Goal: Task Accomplishment & Management: Use online tool/utility

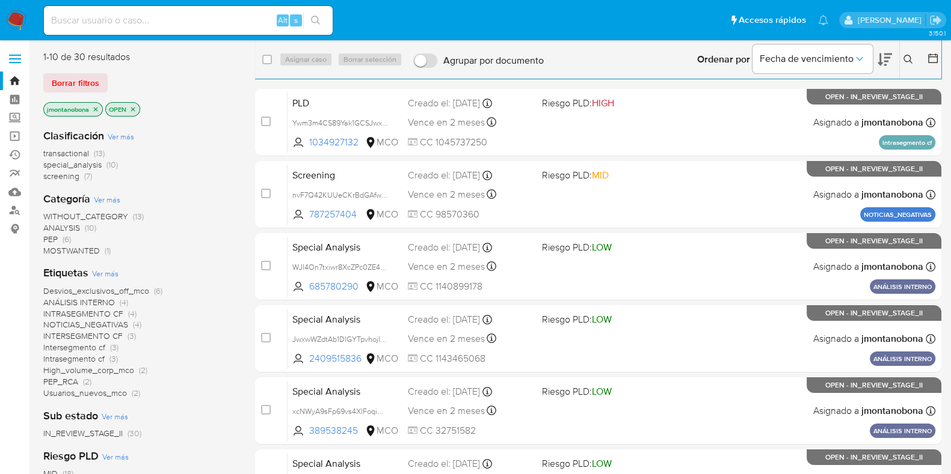
click at [222, 191] on div "Clasificación Ver más transactional (13) special_analysis (10) screening (7) Ca…" at bounding box center [139, 331] width 192 height 424
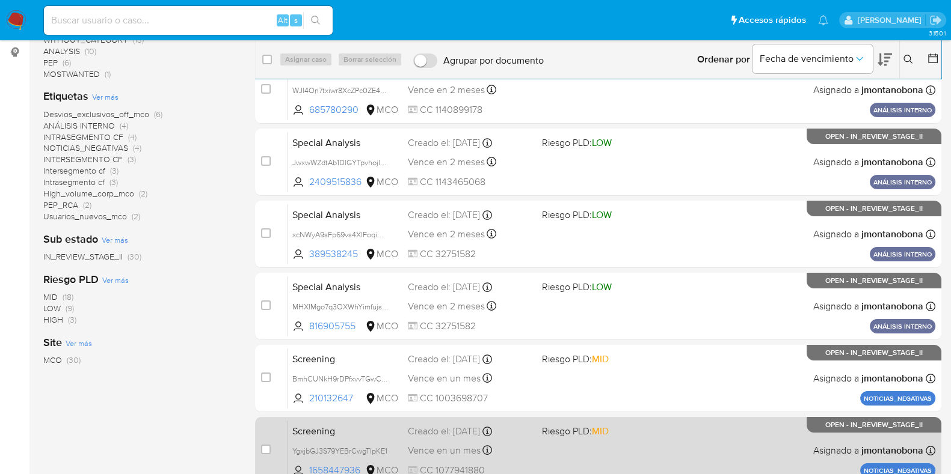
scroll to position [382, 0]
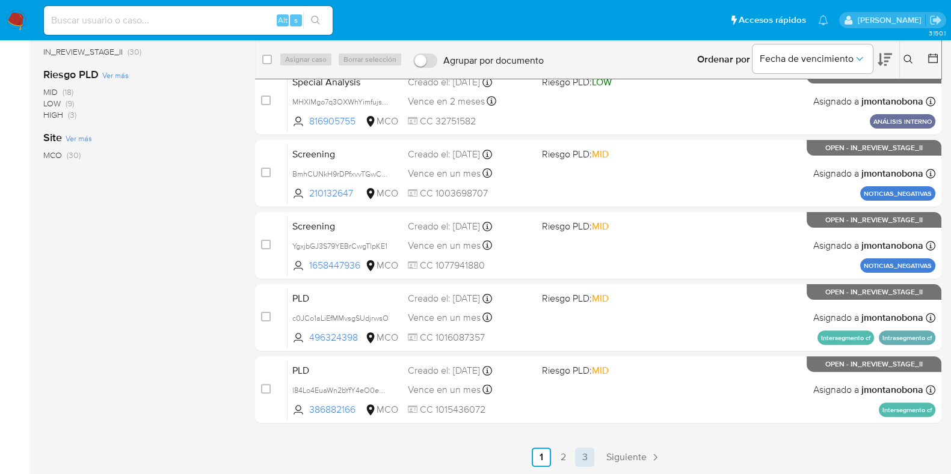
click at [588, 452] on link "3" at bounding box center [584, 457] width 19 height 19
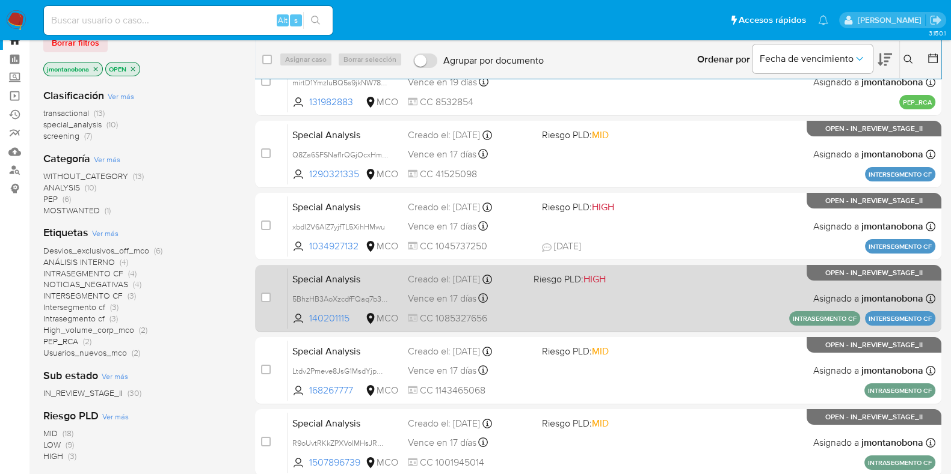
scroll to position [382, 0]
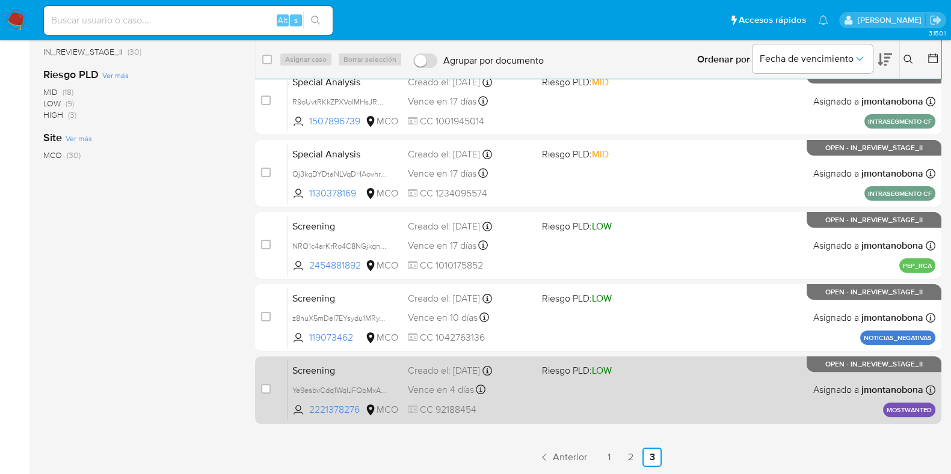
click at [335, 380] on div "Screening Ye9esbvCdq1WqIJFQbMxABRJ 2221378276 MCO Riesgo PLD: LOW Creado el: 05…" at bounding box center [611, 390] width 648 height 61
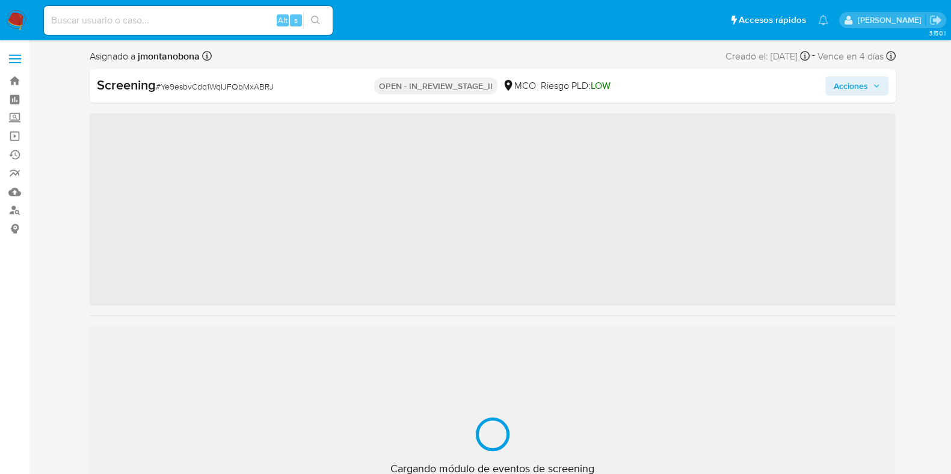
scroll to position [479, 0]
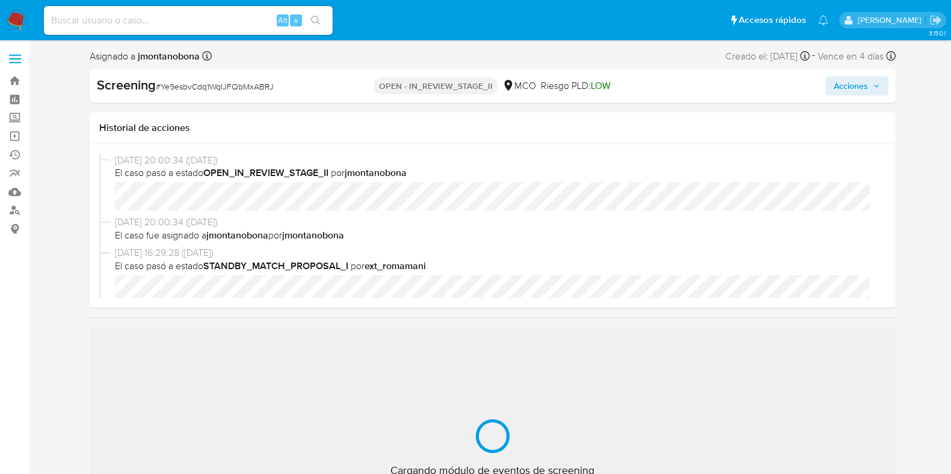
select select "10"
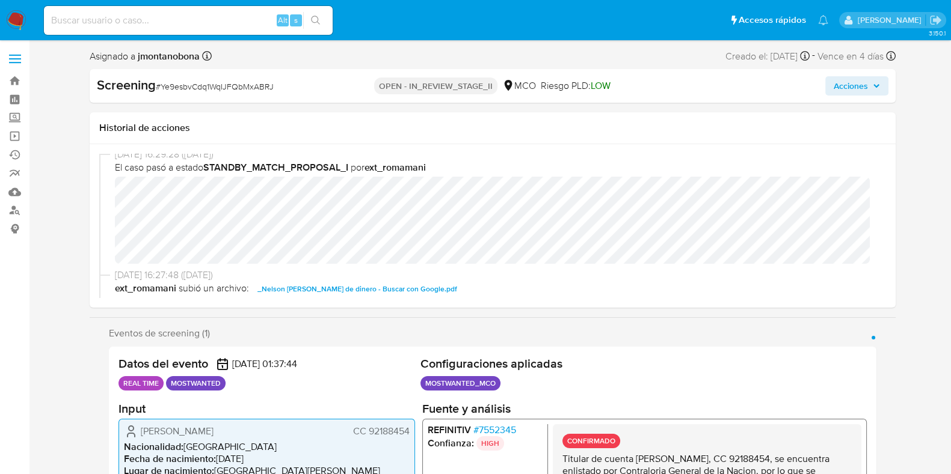
scroll to position [75, 0]
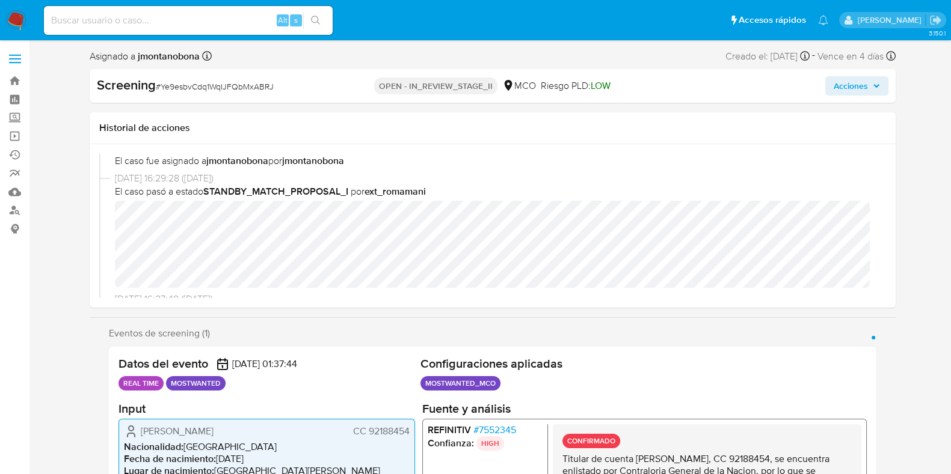
click at [893, 145] on div "06/08/2025 20:00:34 (hace 5 días) El caso pasó a estado OPEN_IN_REVIEW_STAGE_II…" at bounding box center [493, 226] width 806 height 164
click at [871, 88] on span "Acciones" at bounding box center [857, 86] width 46 height 17
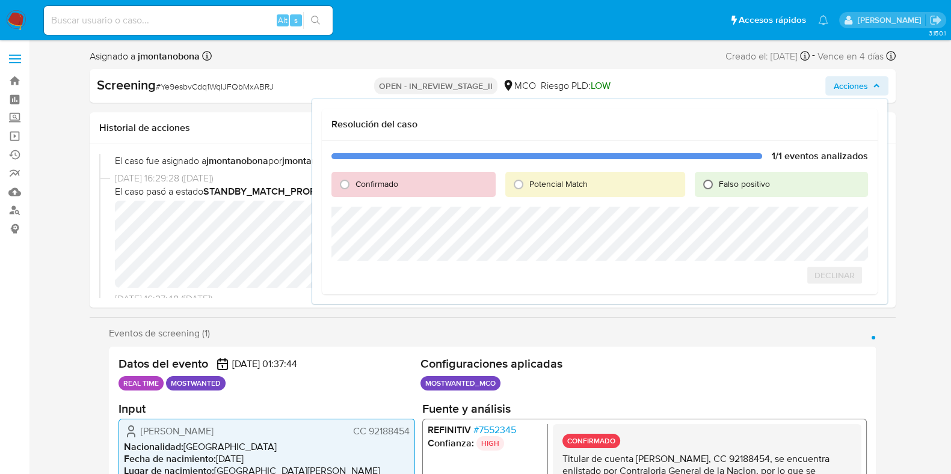
click at [710, 186] on input "Falso positivo" at bounding box center [707, 184] width 19 height 19
radio input "true"
click at [722, 189] on span "Falso positivo" at bounding box center [744, 184] width 51 height 12
click at [717, 189] on input "Falso positivo" at bounding box center [707, 184] width 19 height 19
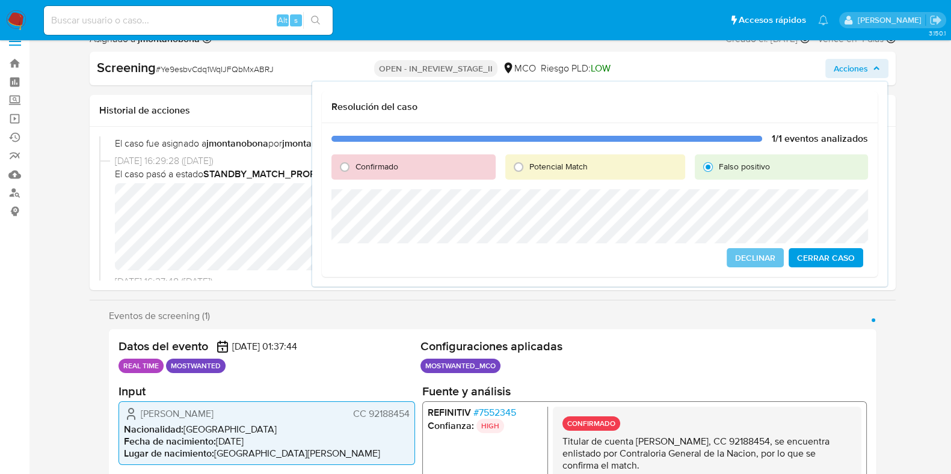
scroll to position [20, 0]
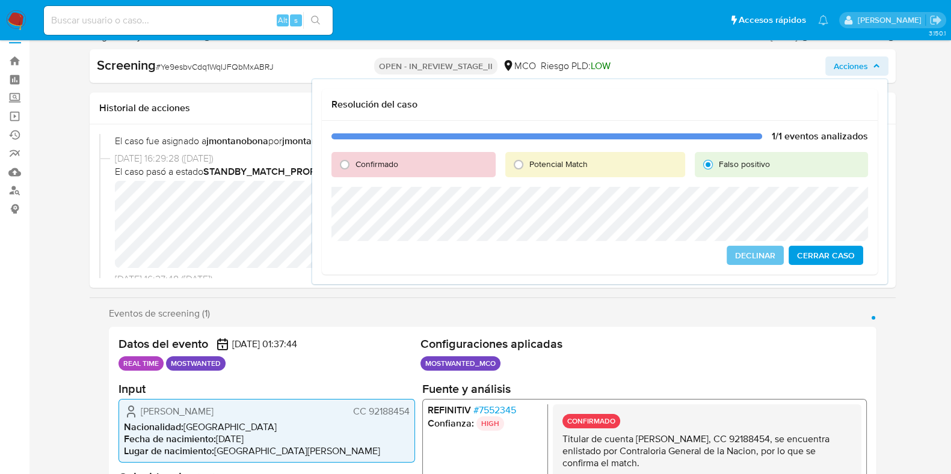
drag, startPoint x: 637, startPoint y: 458, endPoint x: 749, endPoint y: 440, distance: 112.7
click at [749, 440] on p "Titular de cuenta Nelson Jose Castro Salazar, CC 92188454, se encuentra enlista…" at bounding box center [706, 451] width 289 height 36
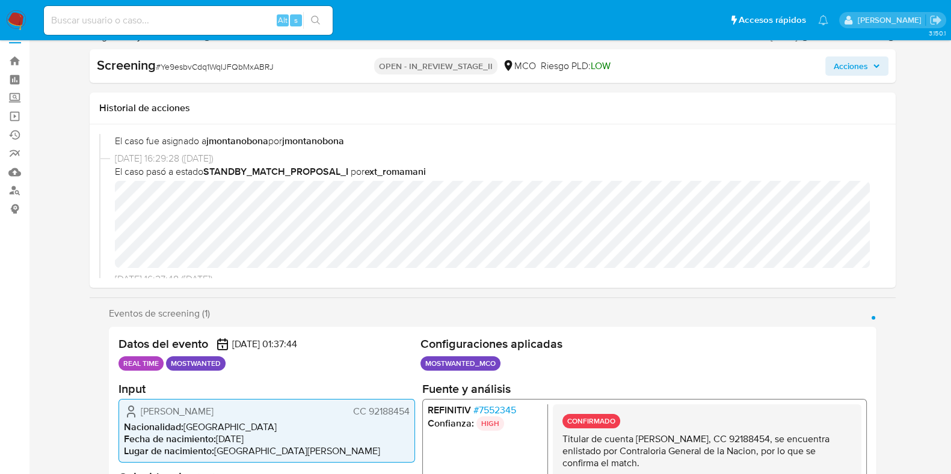
click at [874, 73] on span "Acciones" at bounding box center [857, 66] width 46 height 17
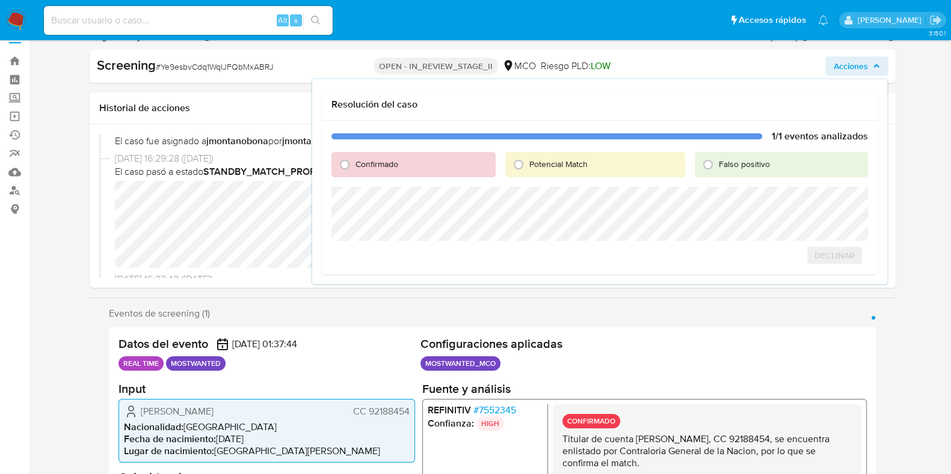
click at [739, 164] on span "Falso positivo" at bounding box center [744, 164] width 51 height 12
click at [717, 164] on input "Falso positivo" at bounding box center [707, 164] width 19 height 19
radio input "true"
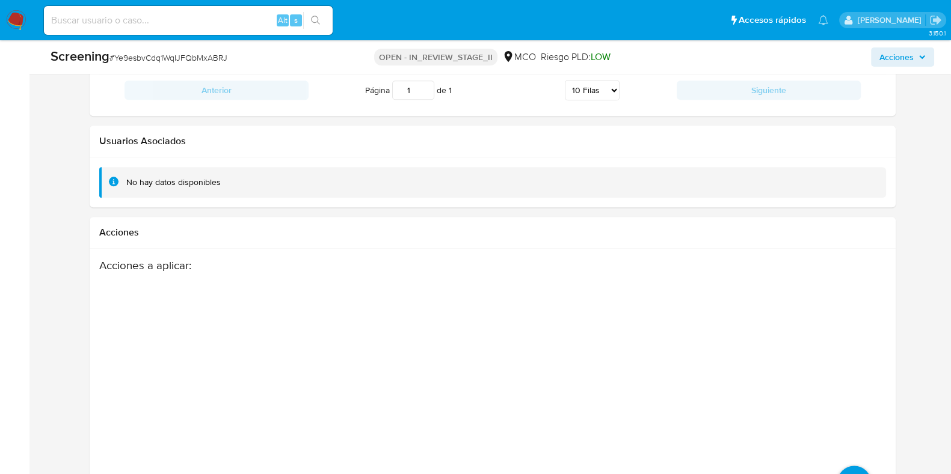
scroll to position [1798, 0]
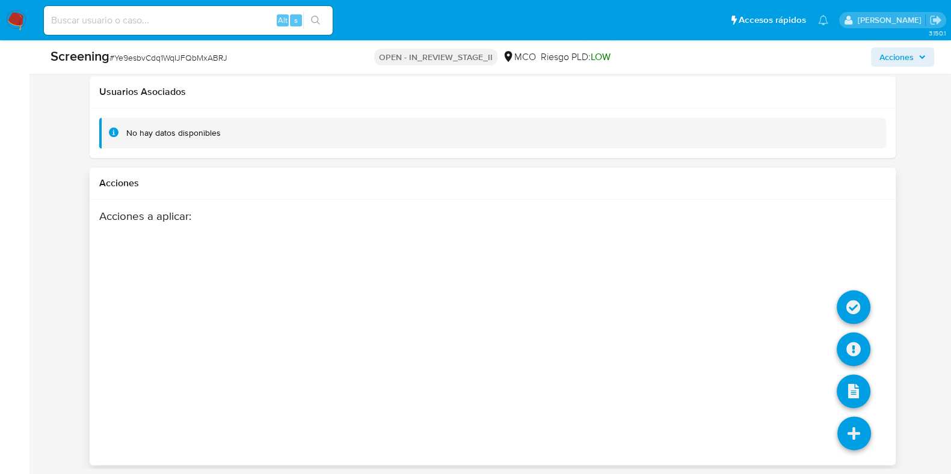
click at [859, 429] on icon at bounding box center [854, 434] width 34 height 34
click at [855, 302] on icon at bounding box center [854, 307] width 34 height 34
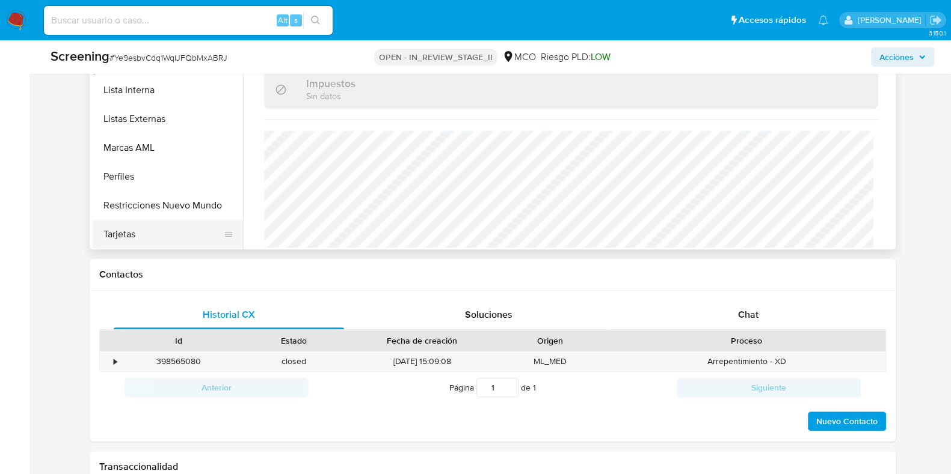
scroll to position [479, 0]
click at [164, 201] on button "Restricciones Nuevo Mundo" at bounding box center [163, 205] width 141 height 29
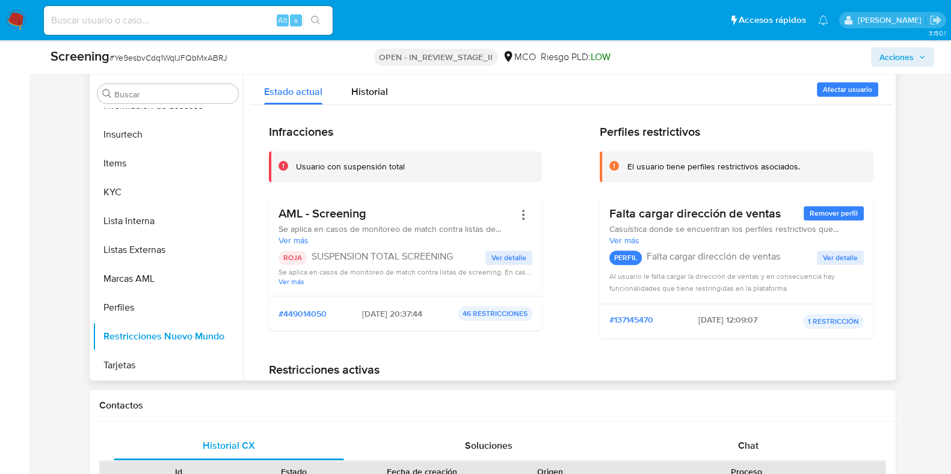
scroll to position [520, 0]
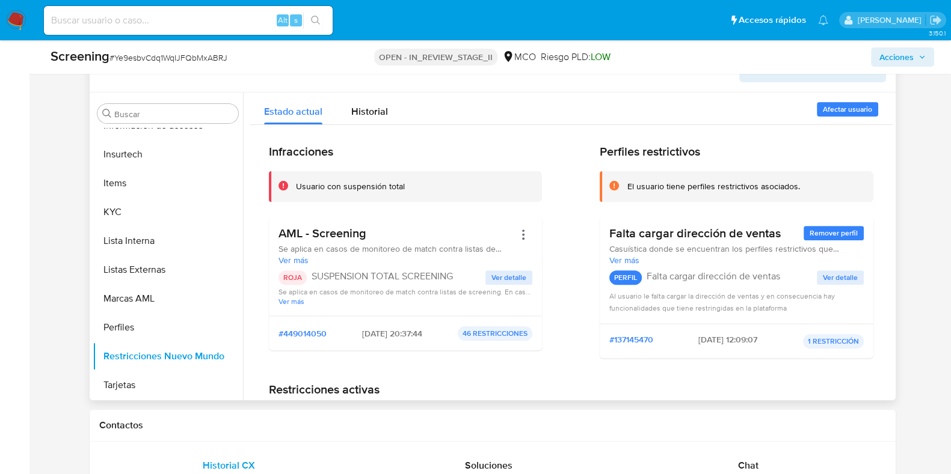
drag, startPoint x: 319, startPoint y: 276, endPoint x: 426, endPoint y: 275, distance: 107.1
click at [426, 275] on p "SUSPENSION TOTAL SCREENING" at bounding box center [399, 277] width 174 height 12
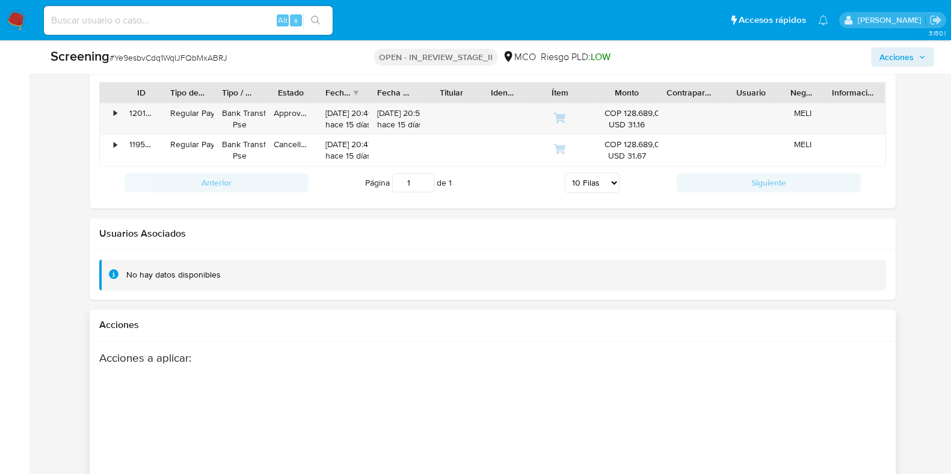
scroll to position [1798, 0]
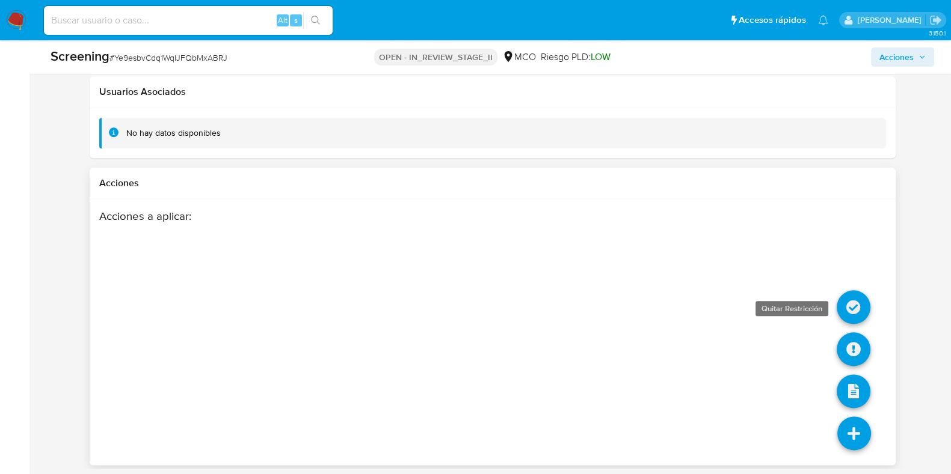
click at [860, 301] on icon at bounding box center [854, 307] width 34 height 34
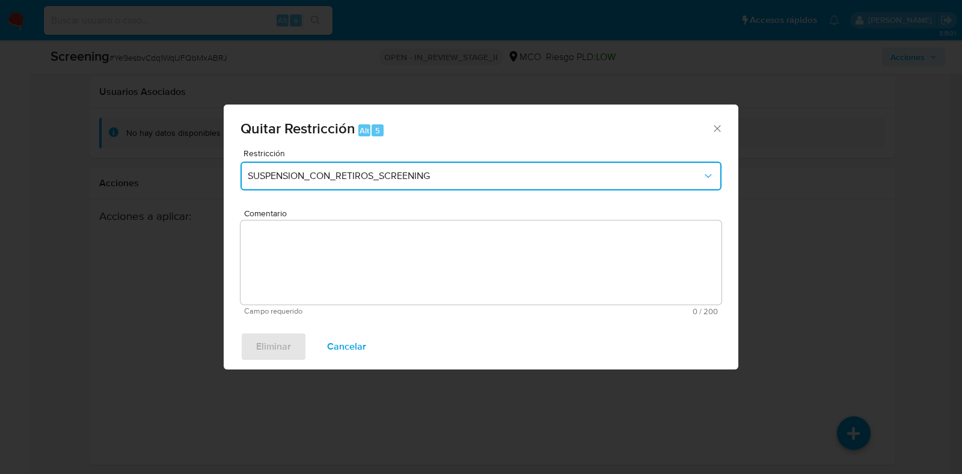
click at [429, 179] on span "SUSPENSION_CON_RETIROS_SCREENING" at bounding box center [475, 176] width 455 height 12
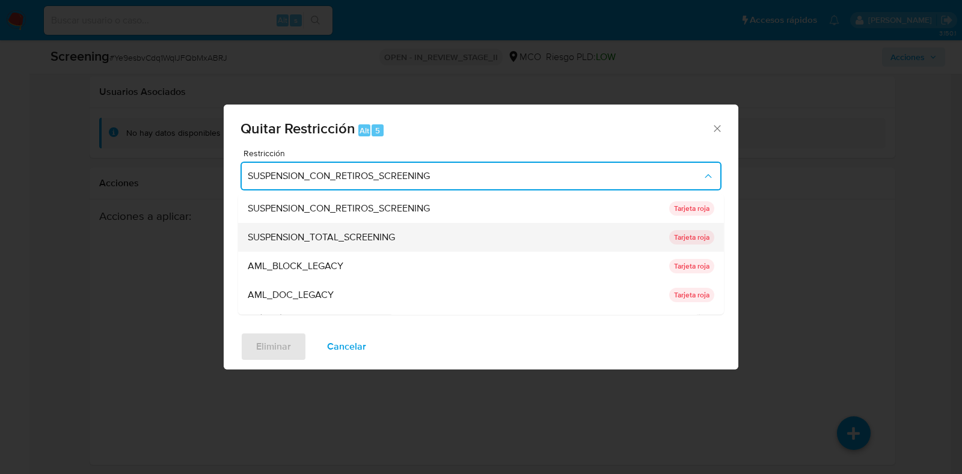
click at [373, 239] on span "SUSPENSION_TOTAL_SCREENING" at bounding box center [321, 238] width 147 height 12
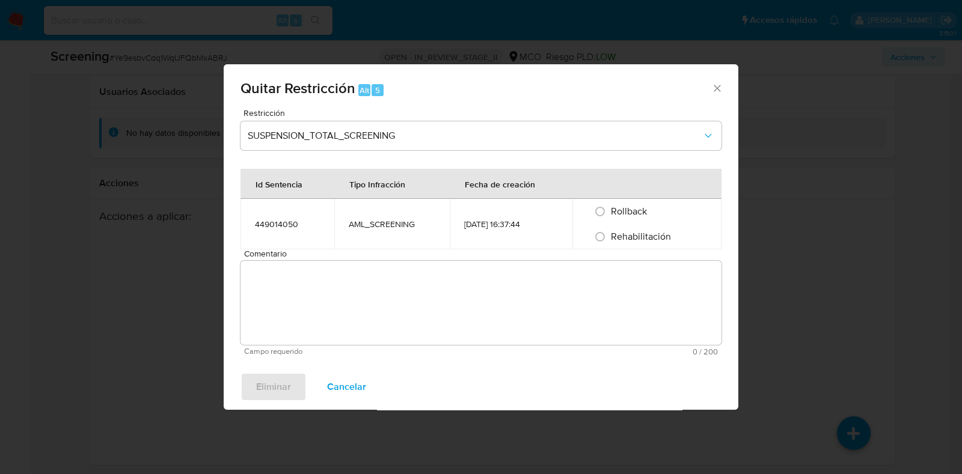
click at [352, 280] on textarea "Comentario" at bounding box center [481, 303] width 481 height 84
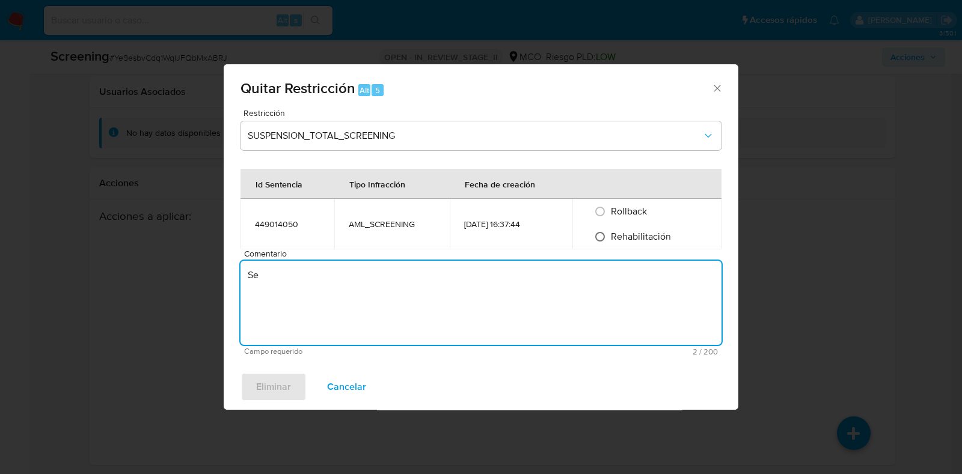
type textarea "Se"
click at [605, 236] on input "Rehabilitación" at bounding box center [600, 236] width 19 height 19
radio input "true"
click at [411, 278] on textarea "Se" at bounding box center [481, 303] width 481 height 84
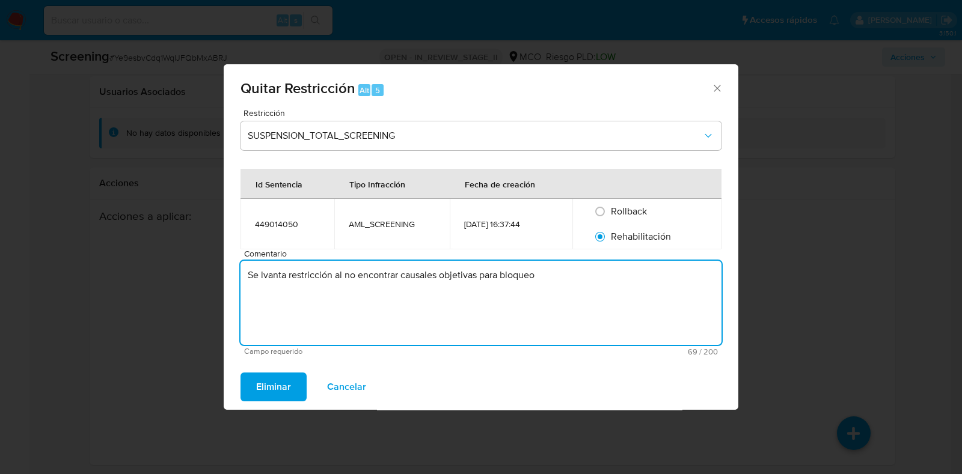
click at [262, 275] on textarea "Se lvanta restricción al no encontrar causales objetivas para bloqueo" at bounding box center [481, 303] width 481 height 84
type textarea "Se levanta restricción al no encontrar causales objetivas para bloqueo"
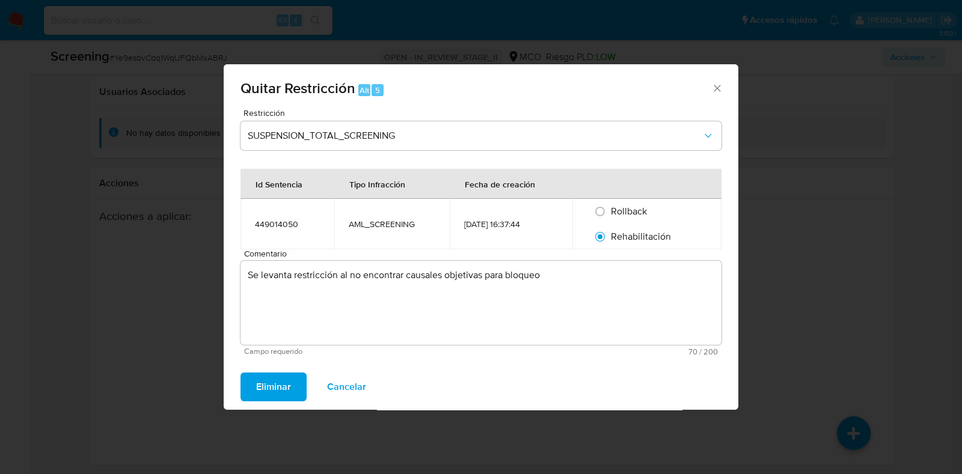
click at [280, 385] on span "Eliminar" at bounding box center [273, 387] width 35 height 26
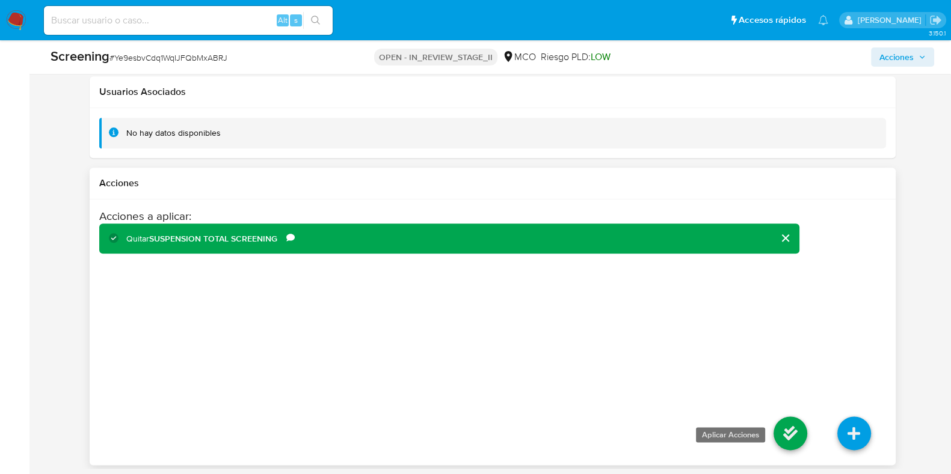
click at [785, 425] on icon at bounding box center [790, 434] width 34 height 34
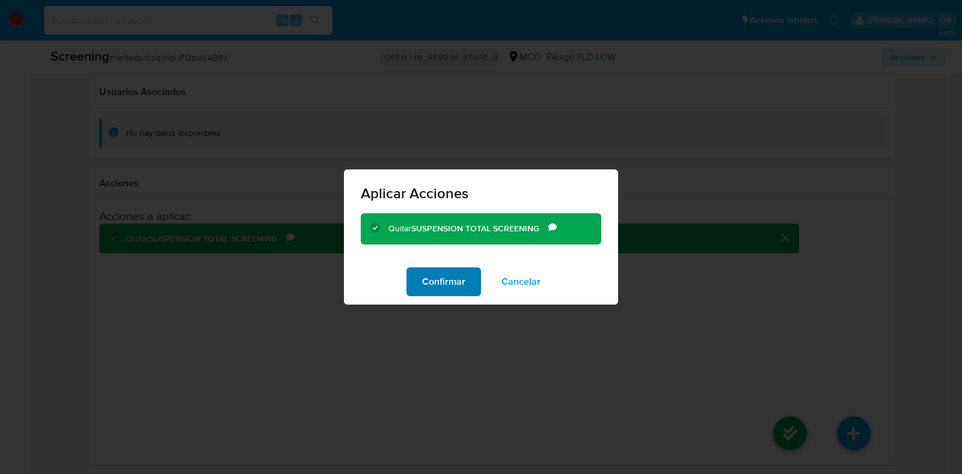
click at [455, 279] on span "Confirmar" at bounding box center [443, 282] width 43 height 26
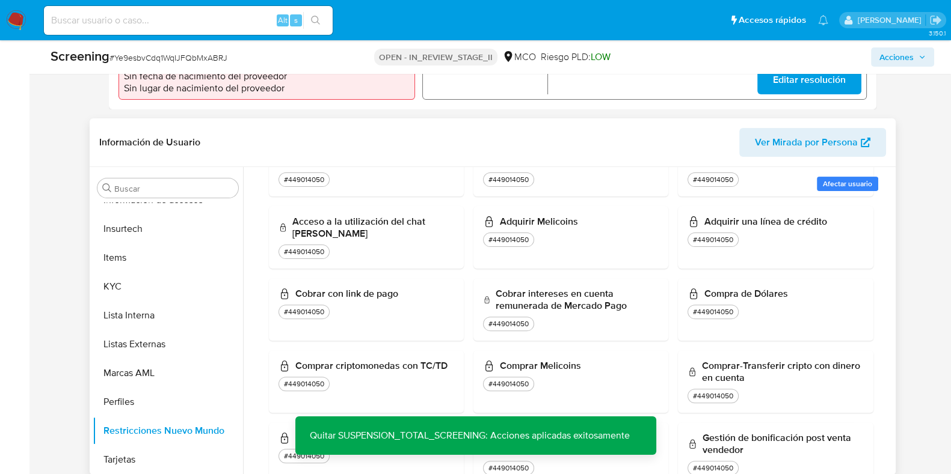
scroll to position [0, 0]
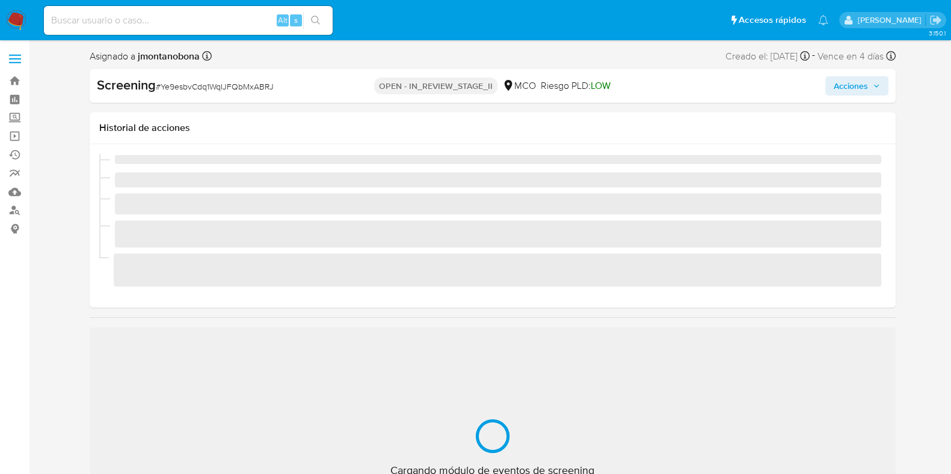
scroll to position [479, 0]
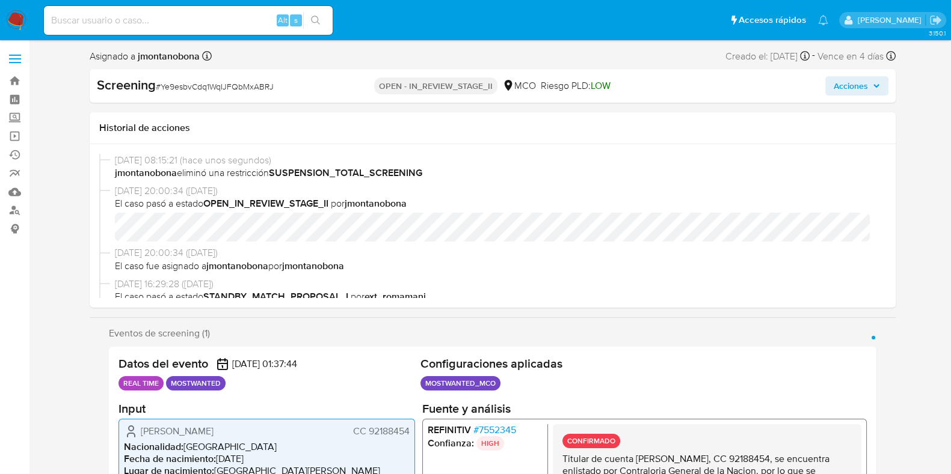
select select "10"
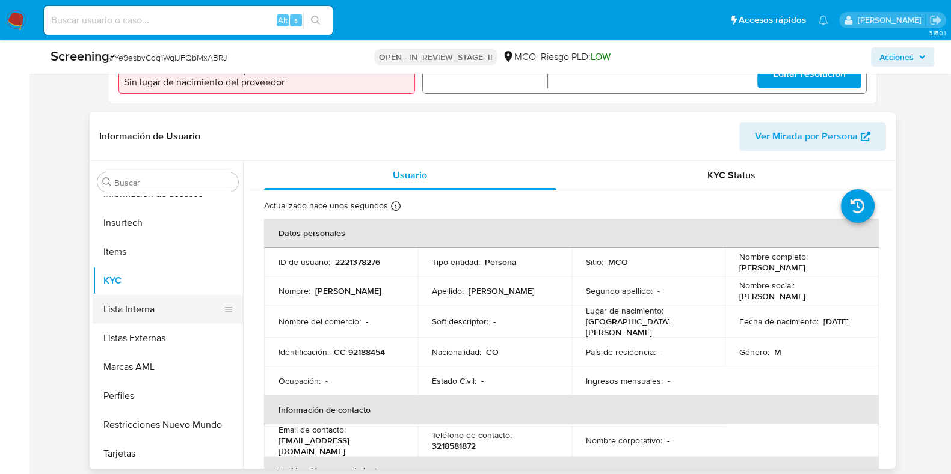
scroll to position [479, 0]
click at [179, 428] on button "Restricciones Nuevo Mundo" at bounding box center [163, 424] width 141 height 29
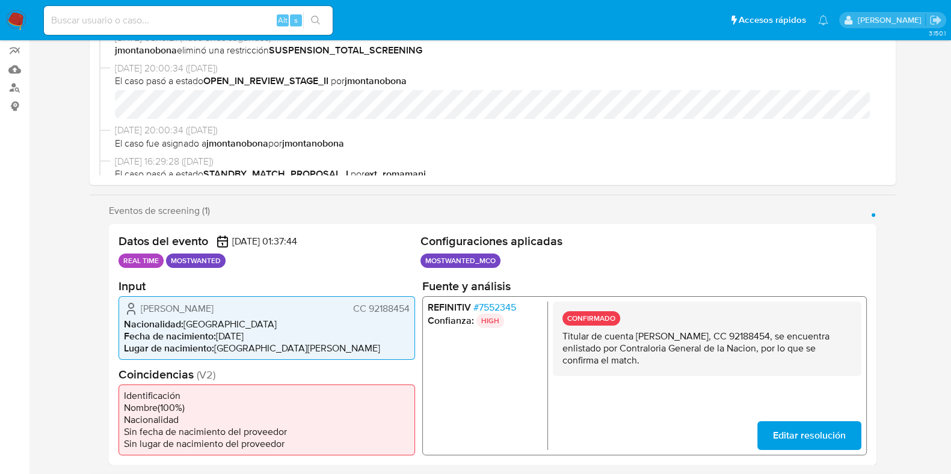
scroll to position [0, 0]
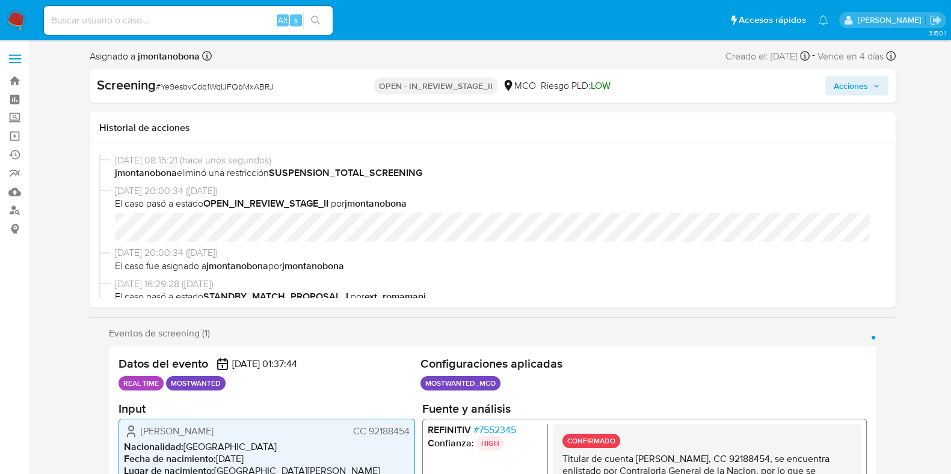
click at [879, 84] on icon "button" at bounding box center [876, 85] width 7 height 7
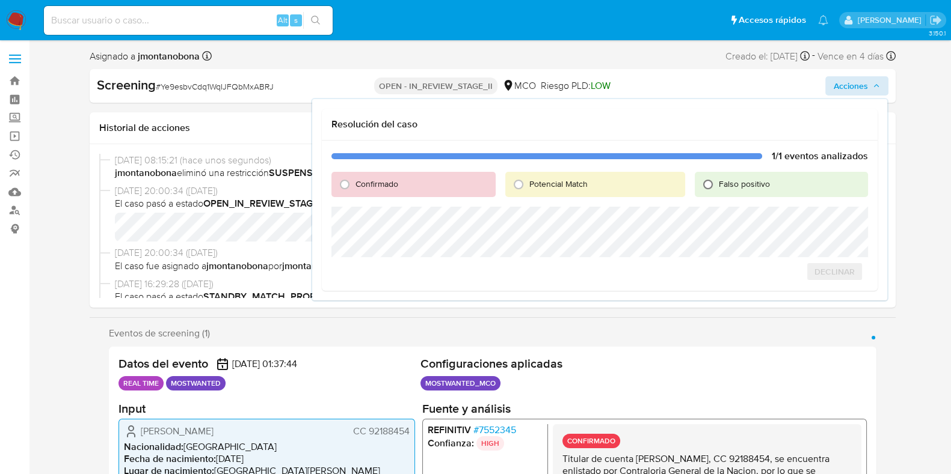
click at [714, 185] on input "Falso positivo" at bounding box center [707, 184] width 19 height 19
radio input "true"
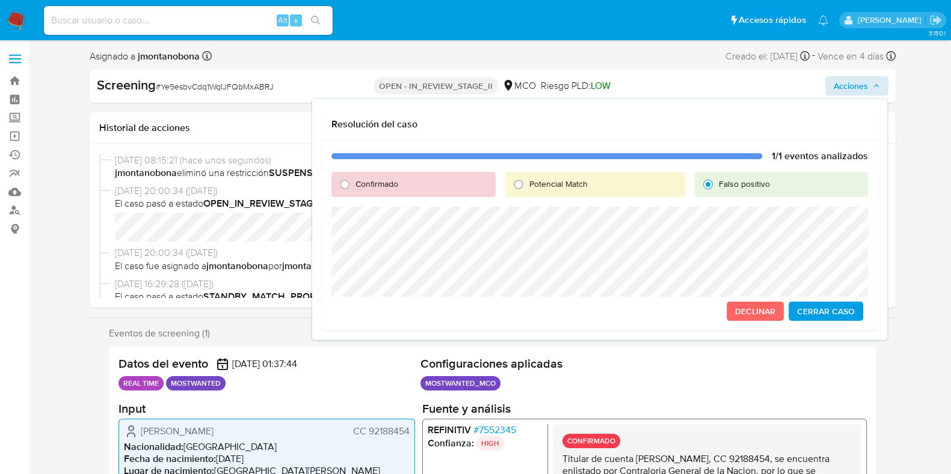
click at [821, 307] on span "Cerrar Caso" at bounding box center [826, 311] width 58 height 17
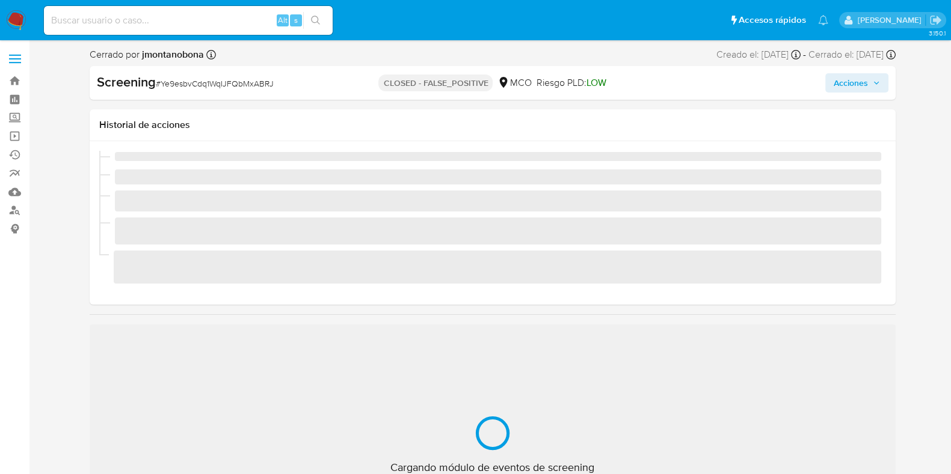
scroll to position [479, 0]
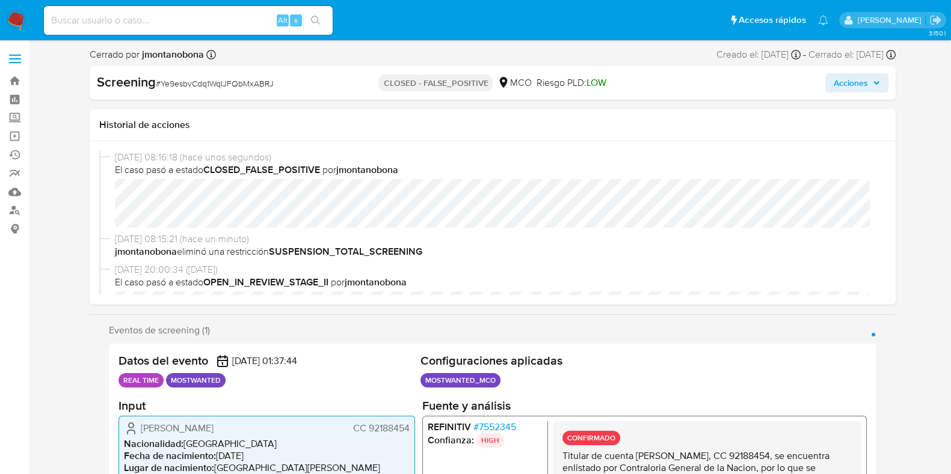
select select "10"
drag, startPoint x: 283, startPoint y: 82, endPoint x: 162, endPoint y: 82, distance: 120.3
click at [162, 82] on div "Screening # Ye9esbvCdq1WqIJFQbMxABRJ" at bounding box center [226, 82] width 259 height 18
copy span "Ye9esbvCdq1WqIJFQbMxABRJ"
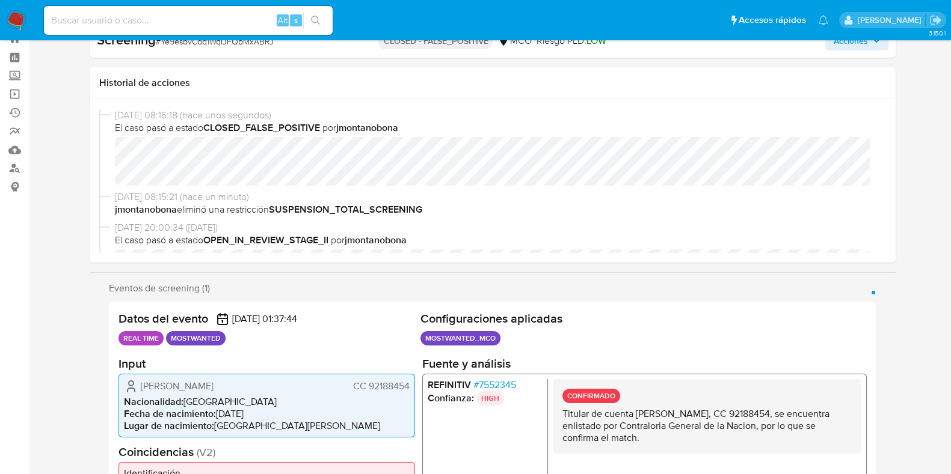
scroll to position [0, 0]
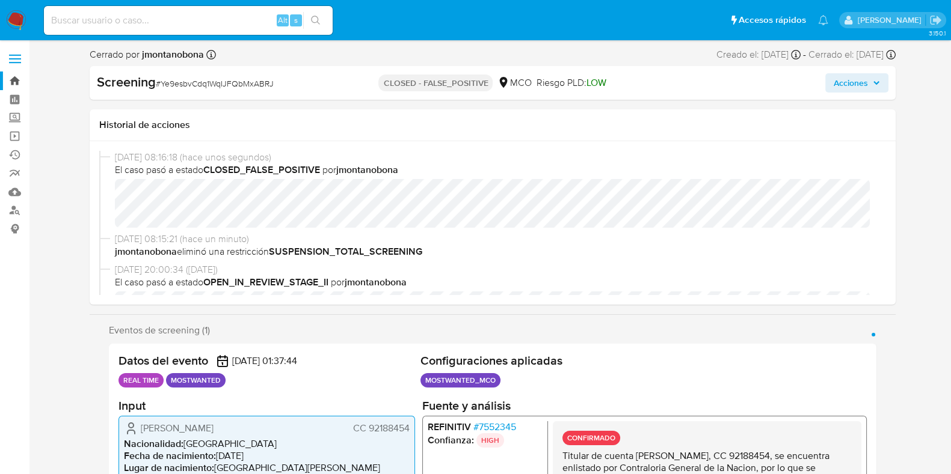
click at [18, 82] on link "Bandeja" at bounding box center [71, 81] width 143 height 19
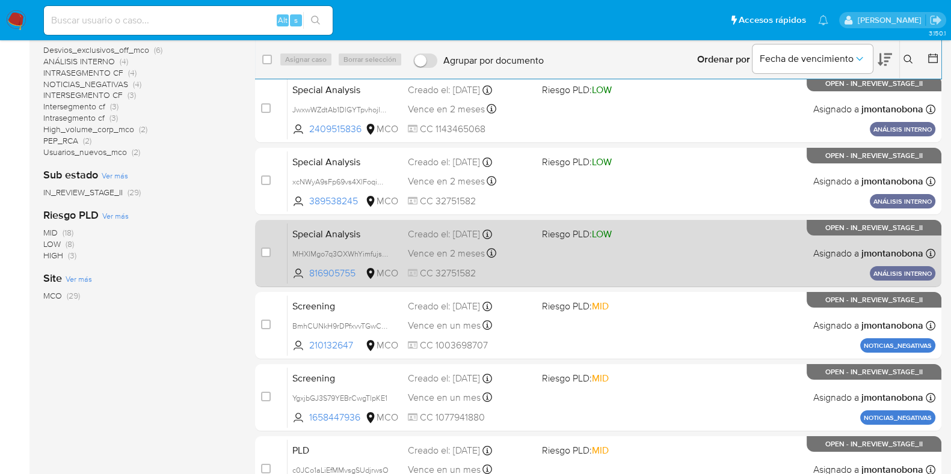
scroll to position [382, 0]
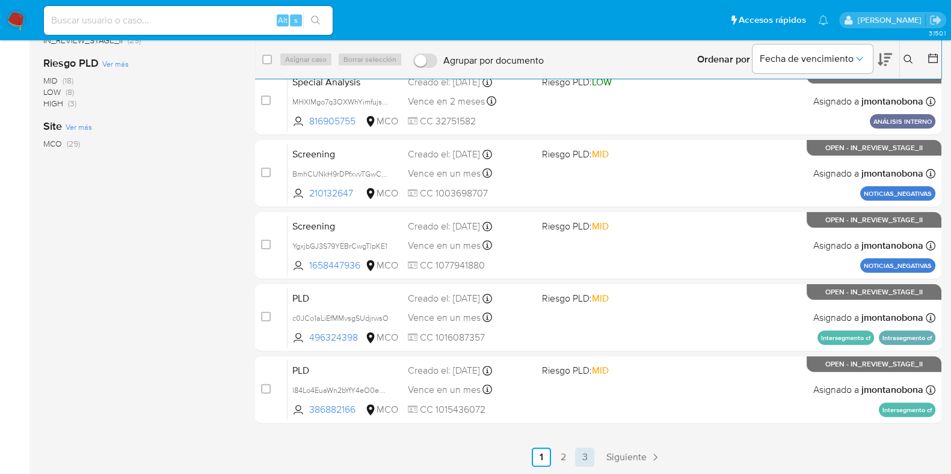
click at [586, 455] on link "3" at bounding box center [584, 457] width 19 height 19
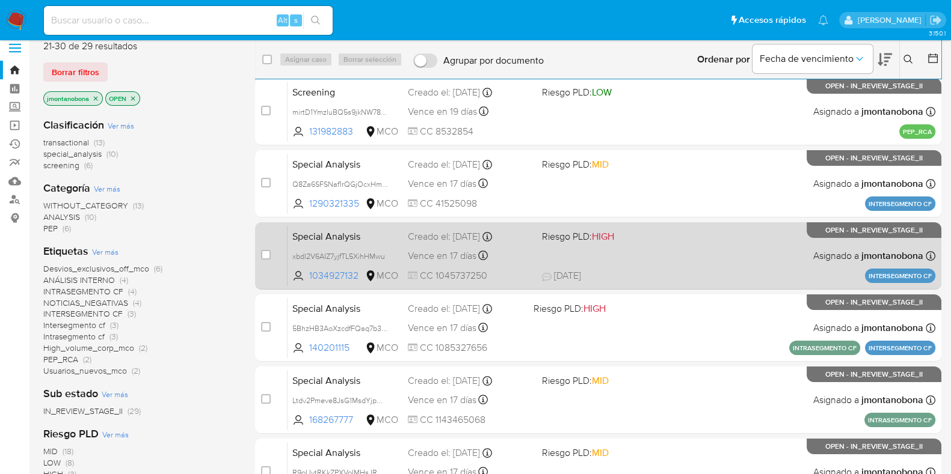
scroll to position [310, 0]
